Goal: Browse casually: Explore the website without a specific task or goal

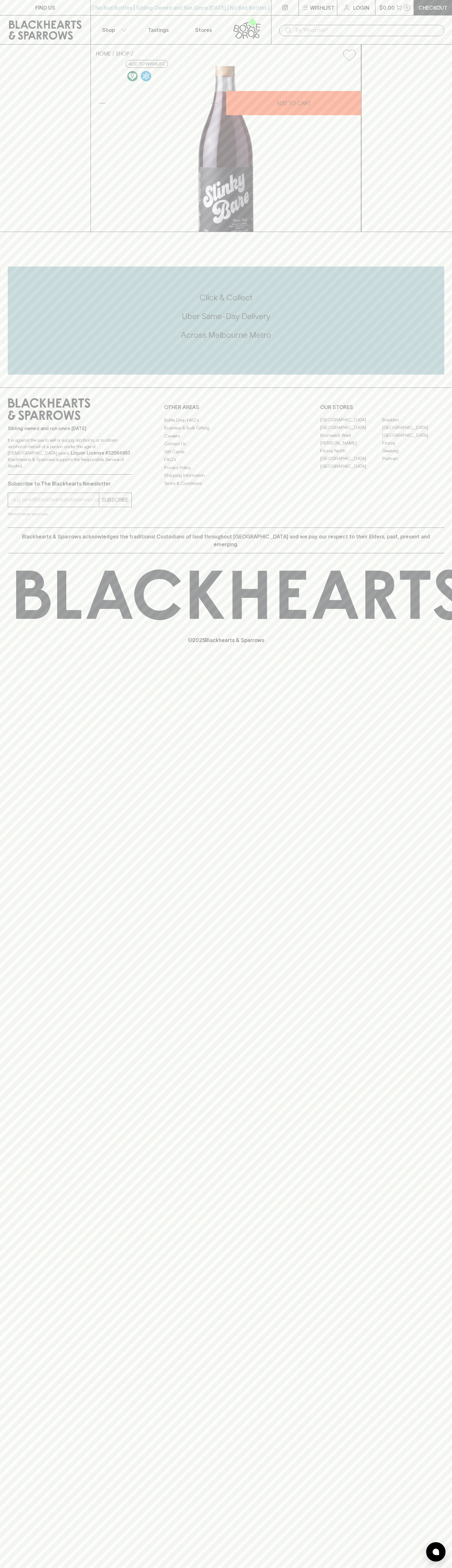
click at [429, 1524] on div "FIND US | No Bad Bottles | Sibling Owned and Run Since [DATE] | No Bad Bottles …" at bounding box center [226, 784] width 452 height 1568
click at [438, 1567] on html "FIND US | No Bad Bottles | Sibling Owned and Run Since [DATE] | No Bad Bottles …" at bounding box center [226, 784] width 452 height 1568
click at [5, 36] on icon at bounding box center [45, 30] width 81 height 19
